Goal: Task Accomplishment & Management: Manage account settings

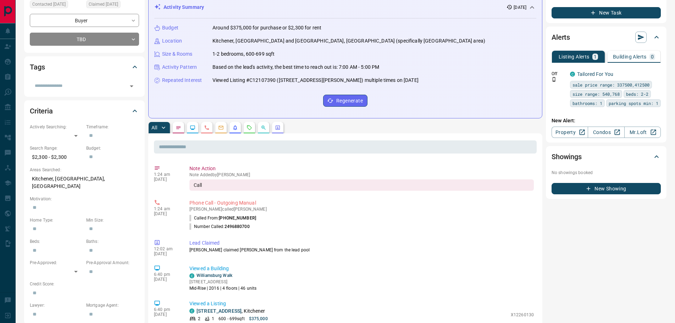
scroll to position [106, 0]
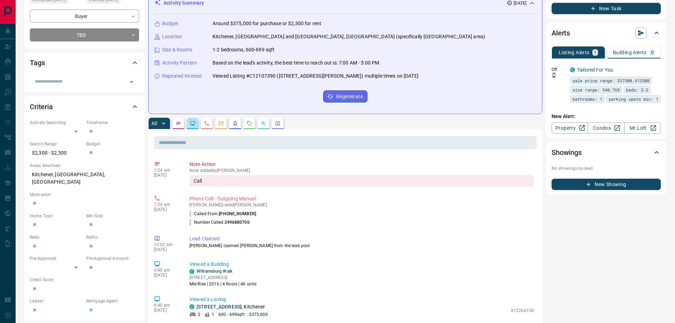
click at [197, 126] on button "button" at bounding box center [192, 123] width 11 height 11
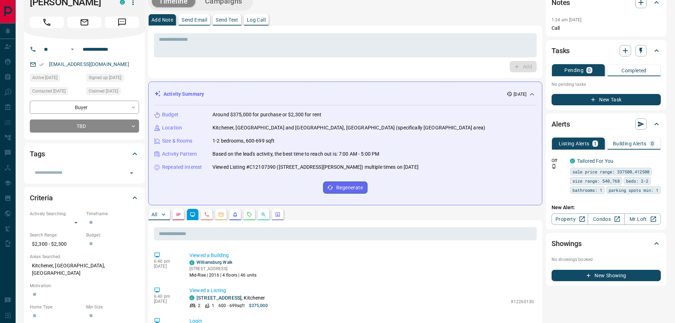
scroll to position [0, 0]
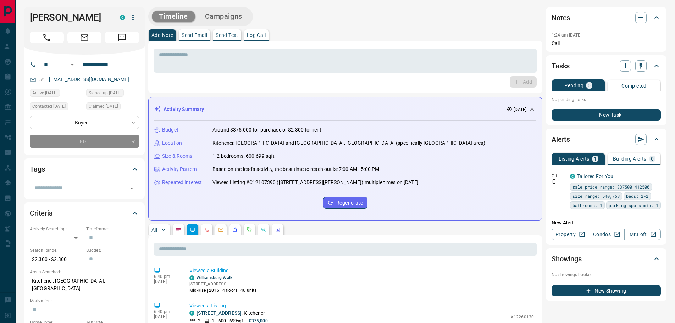
drag, startPoint x: 95, startPoint y: 18, endPoint x: 24, endPoint y: 11, distance: 70.9
click at [24, 11] on div "[PERSON_NAME]" at bounding box center [84, 31] width 121 height 48
copy h1 "[PERSON_NAME]"
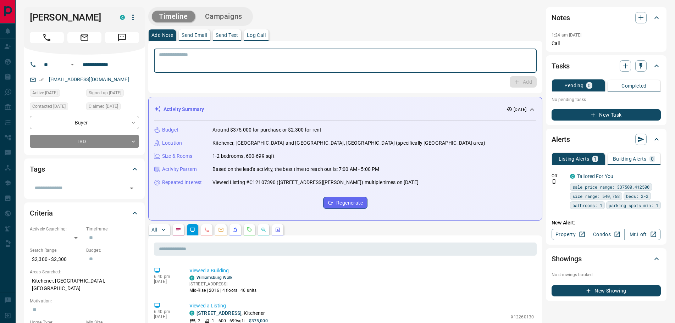
click at [207, 60] on textarea at bounding box center [345, 61] width 373 height 18
type textarea "*********"
click at [521, 80] on button "Add" at bounding box center [523, 81] width 27 height 11
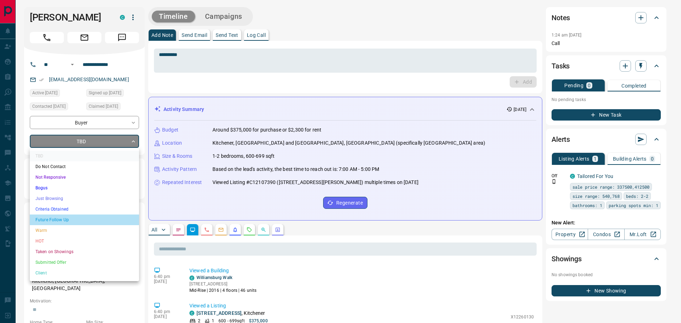
click at [54, 218] on li "Future Follow Up" at bounding box center [84, 220] width 109 height 11
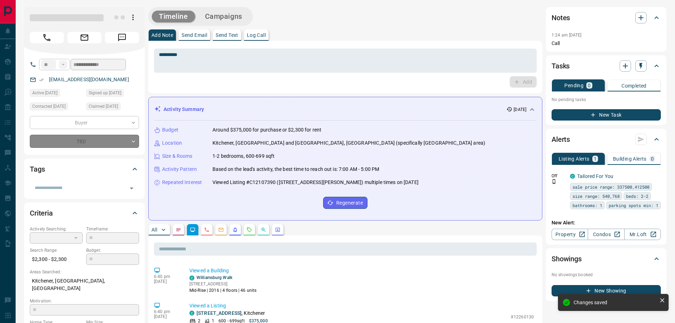
type input "*"
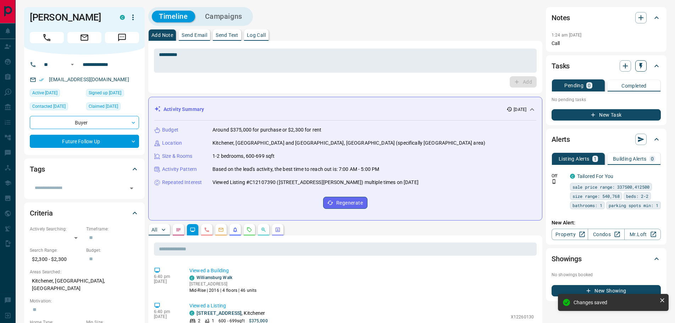
click at [644, 67] on icon "button" at bounding box center [640, 65] width 7 height 7
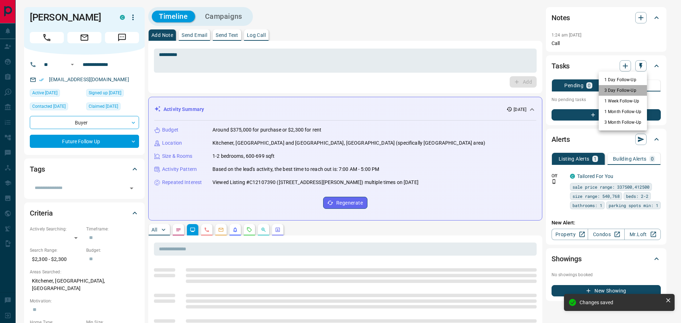
click at [615, 92] on li "3 Day Follow-Up" at bounding box center [623, 90] width 48 height 11
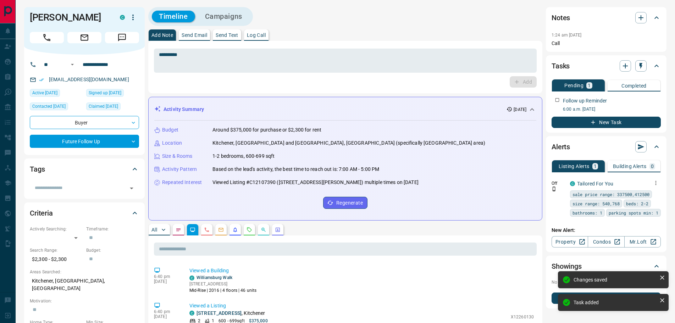
click at [657, 180] on icon "button" at bounding box center [655, 183] width 6 height 6
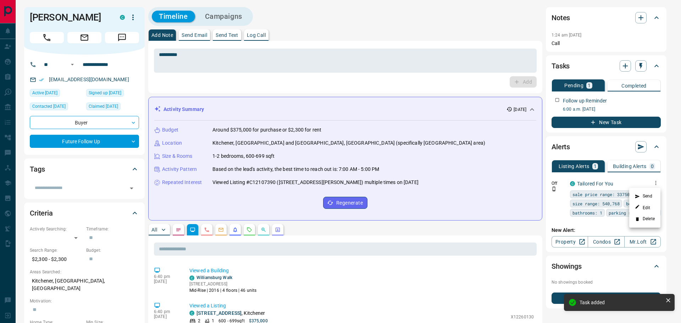
click at [648, 218] on li "Delete" at bounding box center [644, 218] width 31 height 11
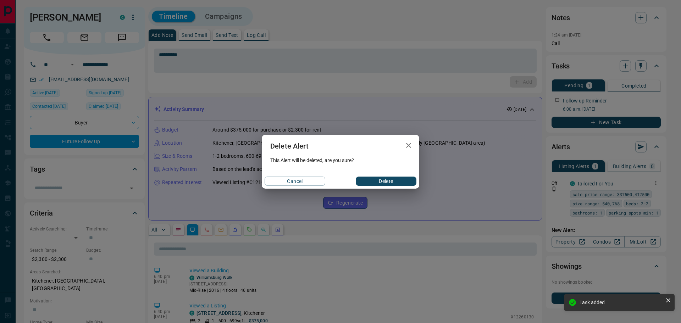
click at [394, 179] on button "Delete" at bounding box center [386, 181] width 61 height 9
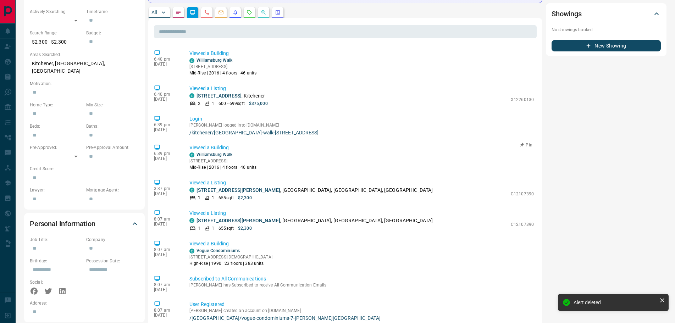
scroll to position [284, 0]
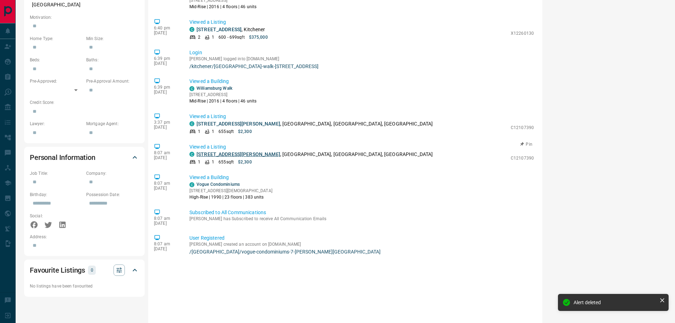
click at [239, 155] on link "[STREET_ADDRESS][PERSON_NAME]" at bounding box center [238, 154] width 84 height 6
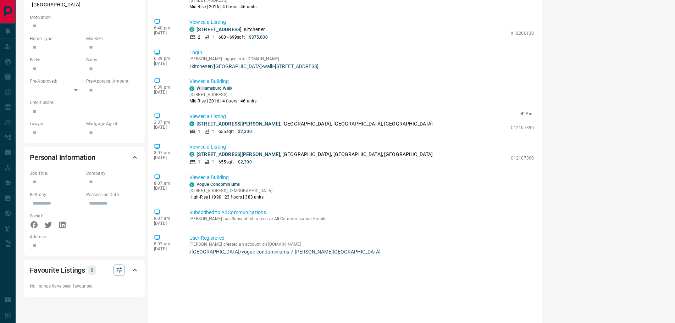
click at [218, 122] on link "[STREET_ADDRESS][PERSON_NAME]" at bounding box center [238, 124] width 84 height 6
